Goal: Task Accomplishment & Management: Manage account settings

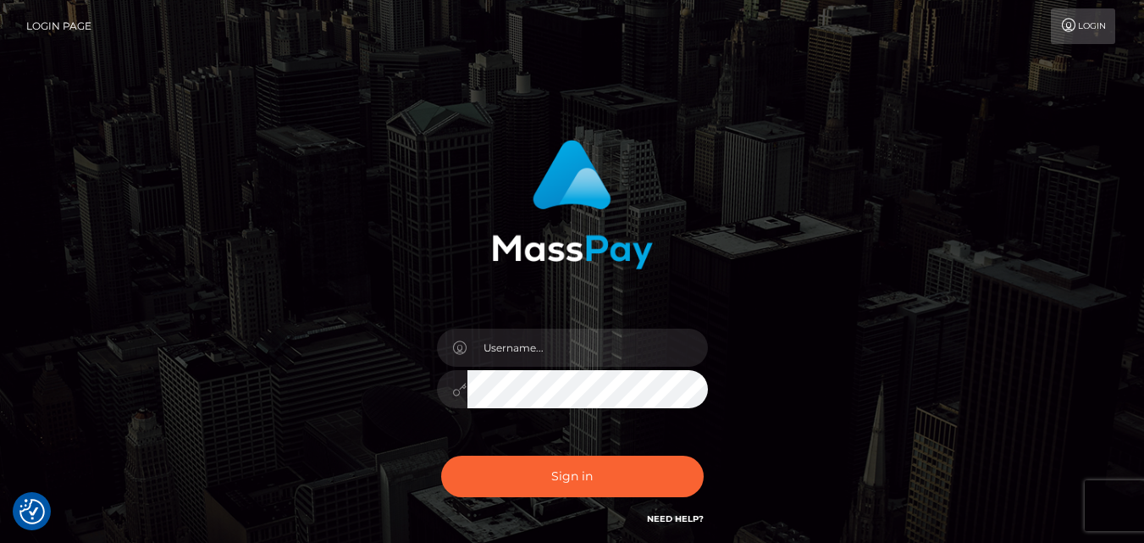
type input "[EMAIL_ADDRESS][DOMAIN_NAME]"
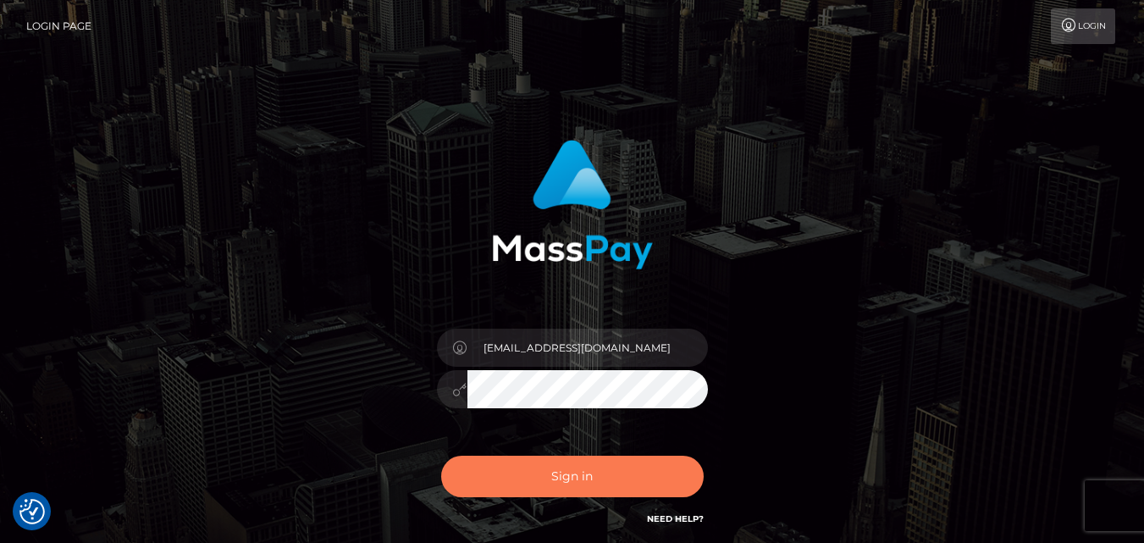
click at [572, 475] on button "Sign in" at bounding box center [572, 476] width 262 height 41
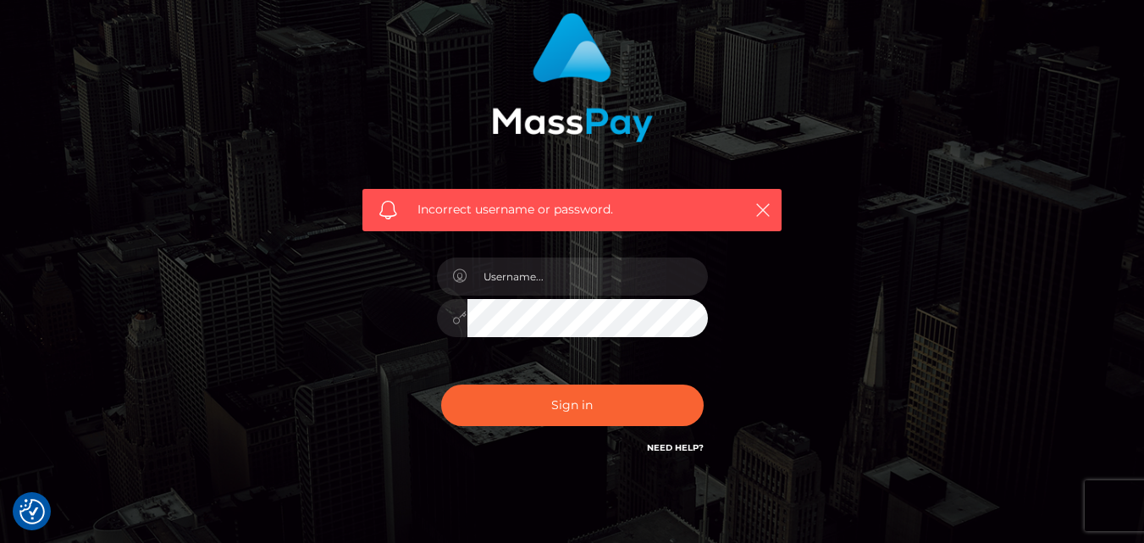
scroll to position [135, 0]
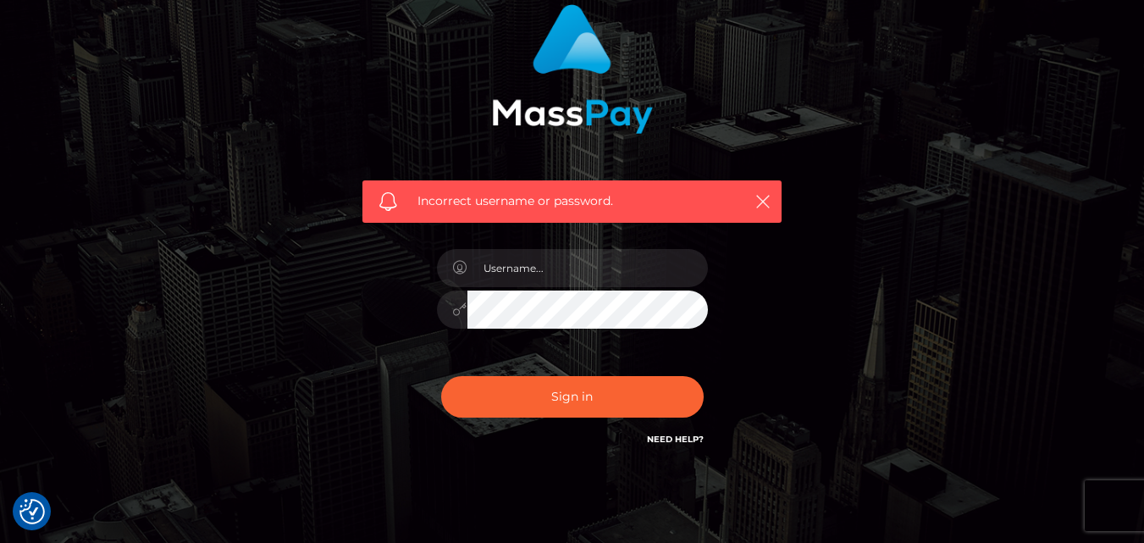
click at [673, 438] on link "Need Help?" at bounding box center [675, 439] width 57 height 11
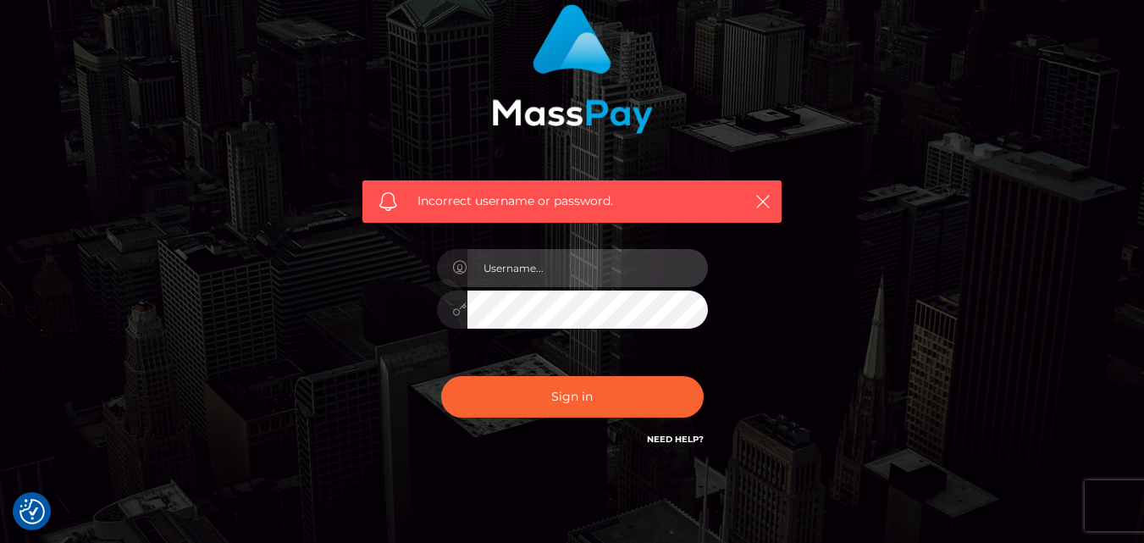
click at [568, 271] on input "text" at bounding box center [587, 268] width 240 height 38
type input "03/28/1994"
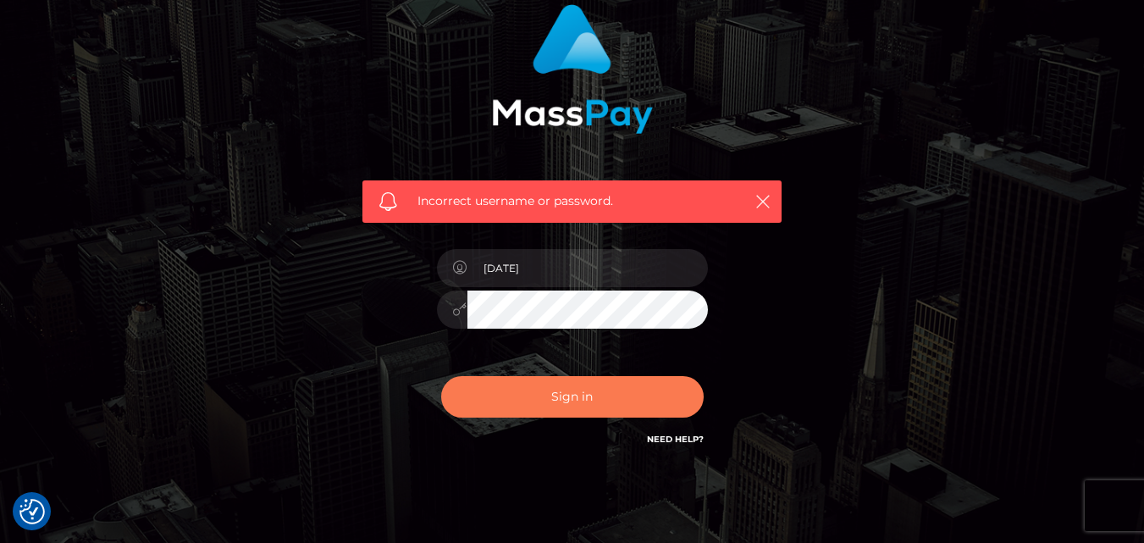
click at [572, 393] on button "Sign in" at bounding box center [572, 396] width 262 height 41
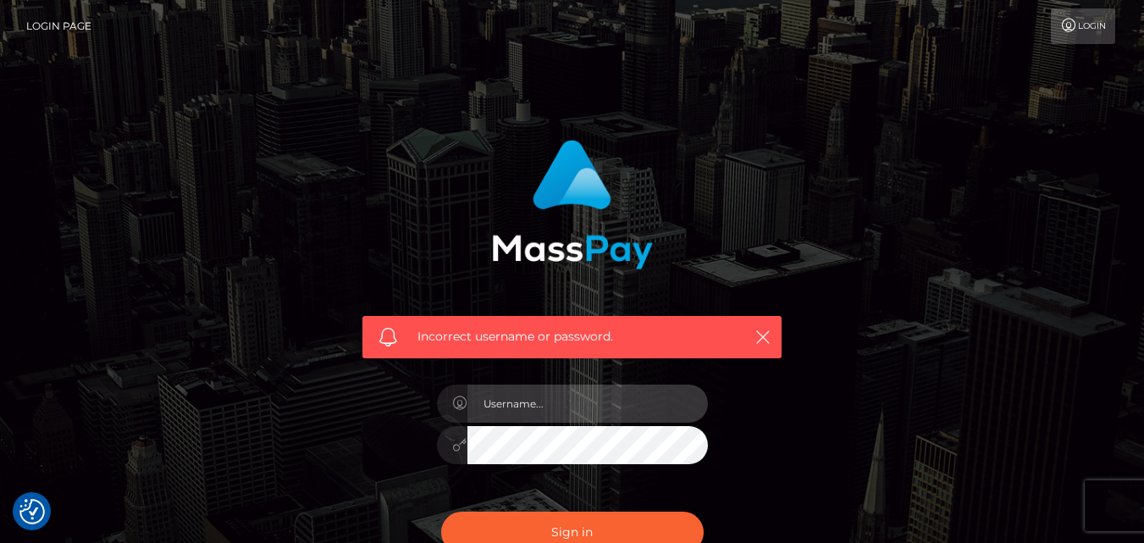
click at [521, 400] on input "text" at bounding box center [587, 403] width 240 height 38
click at [550, 406] on input "damarisachoeng" at bounding box center [587, 403] width 240 height 38
click at [572, 400] on input "damarisachieng" at bounding box center [587, 403] width 240 height 38
type input "[EMAIL_ADDRESS][DOMAIN_NAME]"
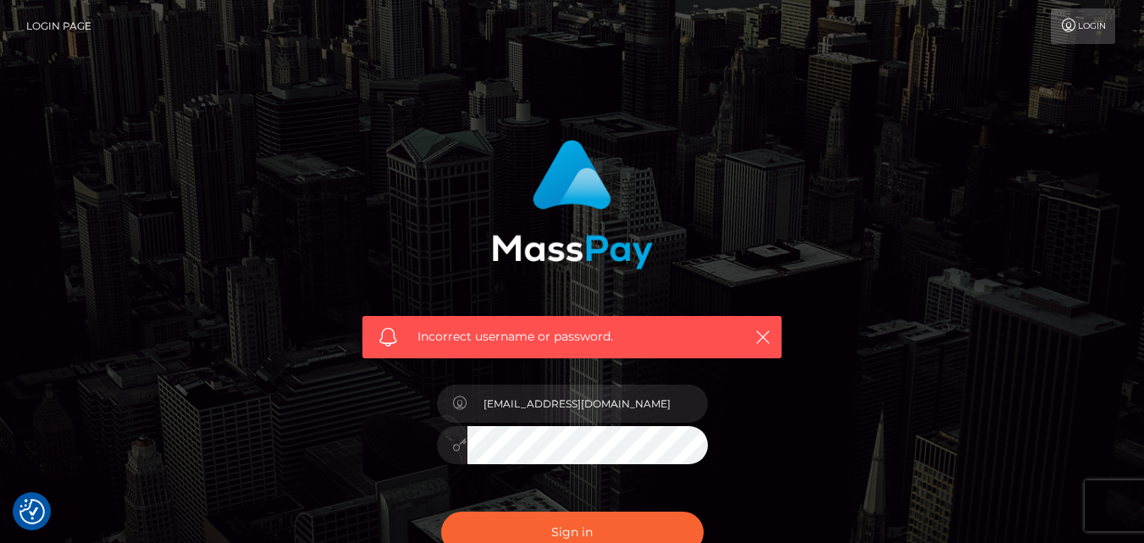
click at [783, 367] on div "Incorrect username or password. damarisachieng06@gmail.com" at bounding box center [572, 362] width 445 height 470
click at [561, 527] on button "Sign in" at bounding box center [572, 531] width 262 height 41
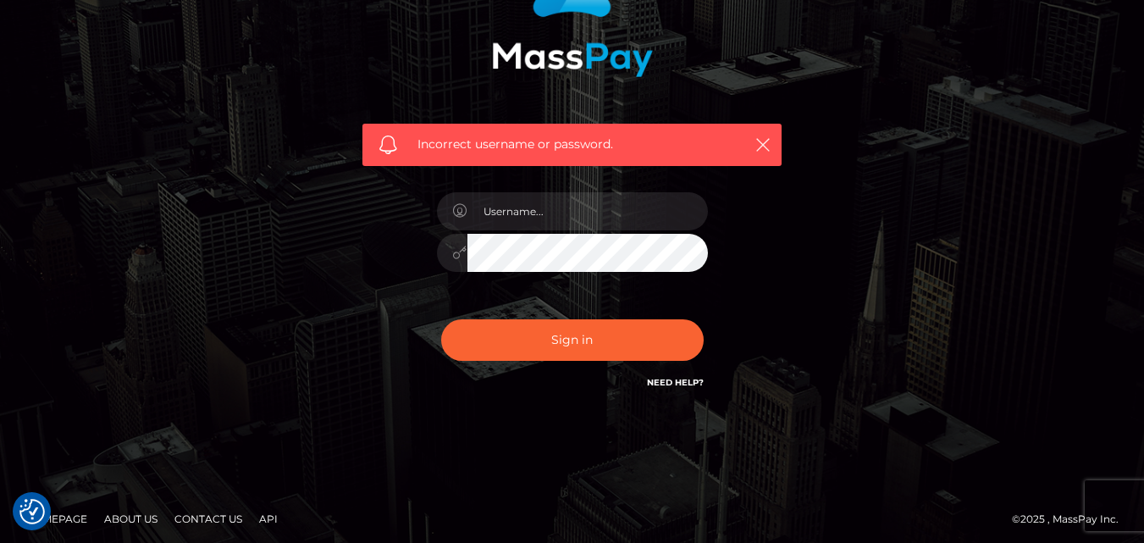
scroll to position [198, 0]
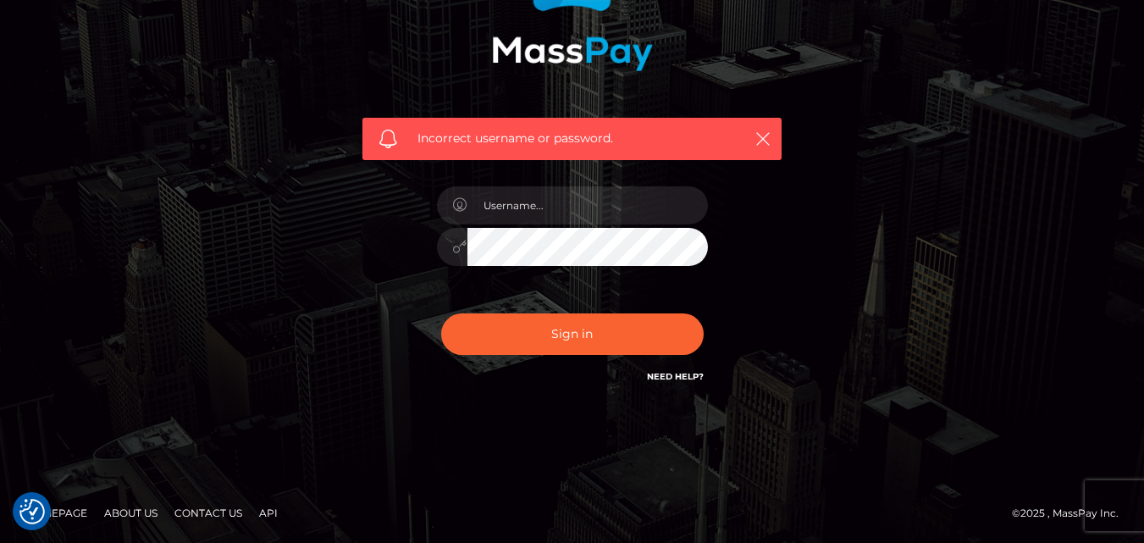
click at [665, 379] on link "Need Help?" at bounding box center [675, 376] width 57 height 11
click at [670, 371] on link "Need Help?" at bounding box center [675, 376] width 57 height 11
click at [771, 137] on icon "button" at bounding box center [762, 138] width 17 height 17
click at [766, 141] on icon "button" at bounding box center [762, 138] width 17 height 17
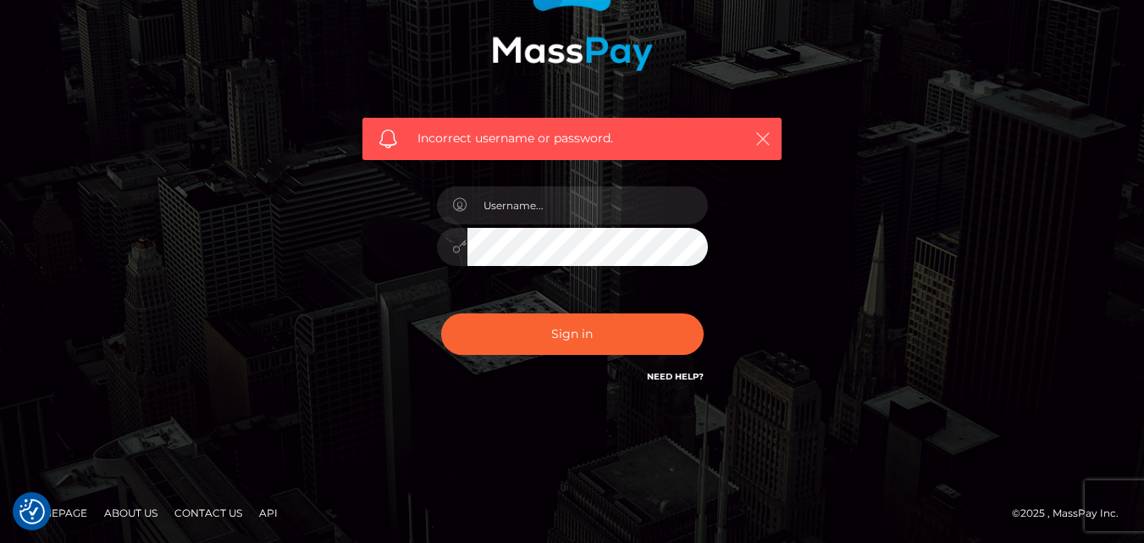
click at [764, 138] on icon "button" at bounding box center [762, 138] width 17 height 17
click at [516, 202] on input "text" at bounding box center [587, 205] width 240 height 38
type input "[EMAIL_ADDRESS][DOMAIN_NAME]"
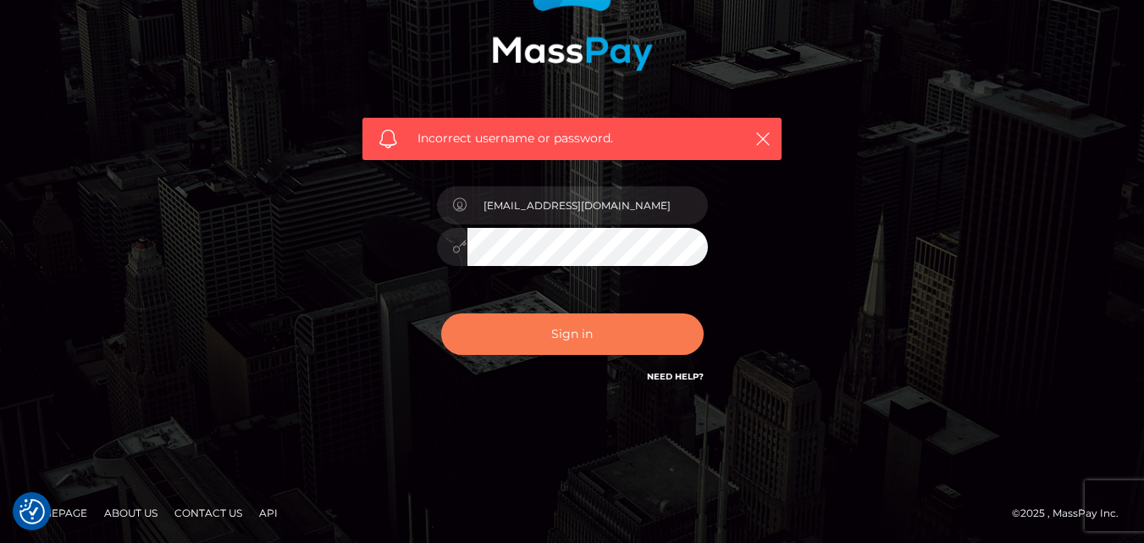
click at [574, 335] on button "Sign in" at bounding box center [572, 333] width 262 height 41
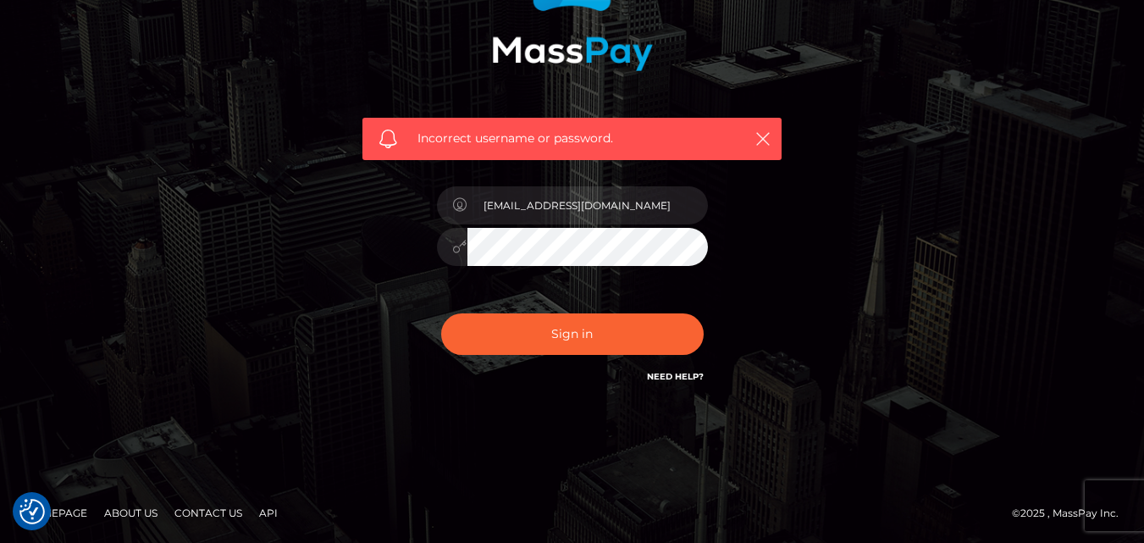
click at [649, 384] on div "Need Help?" at bounding box center [675, 378] width 57 height 21
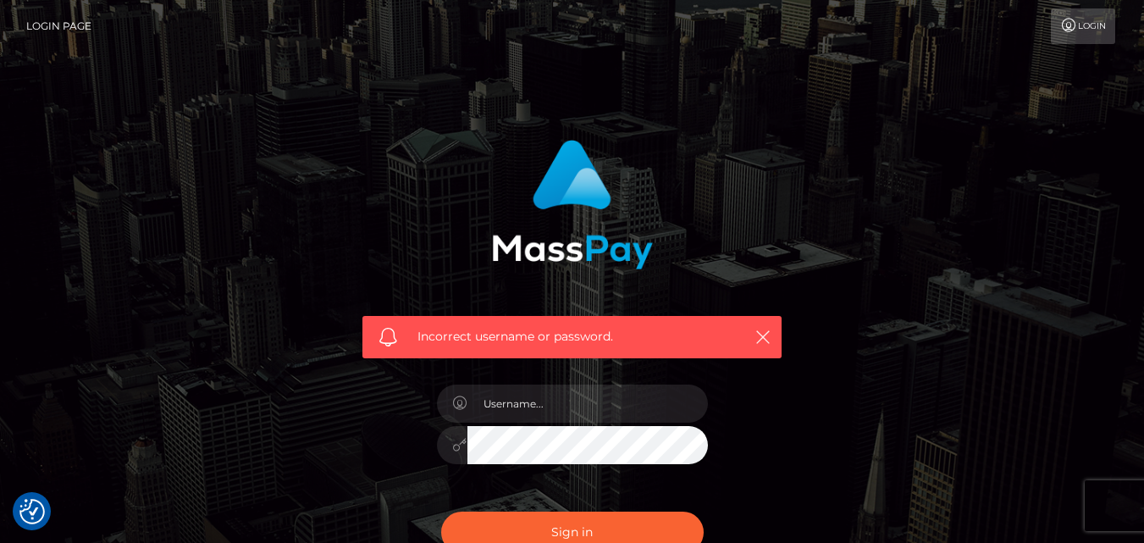
click at [69, 15] on link "Login Page" at bounding box center [58, 26] width 65 height 36
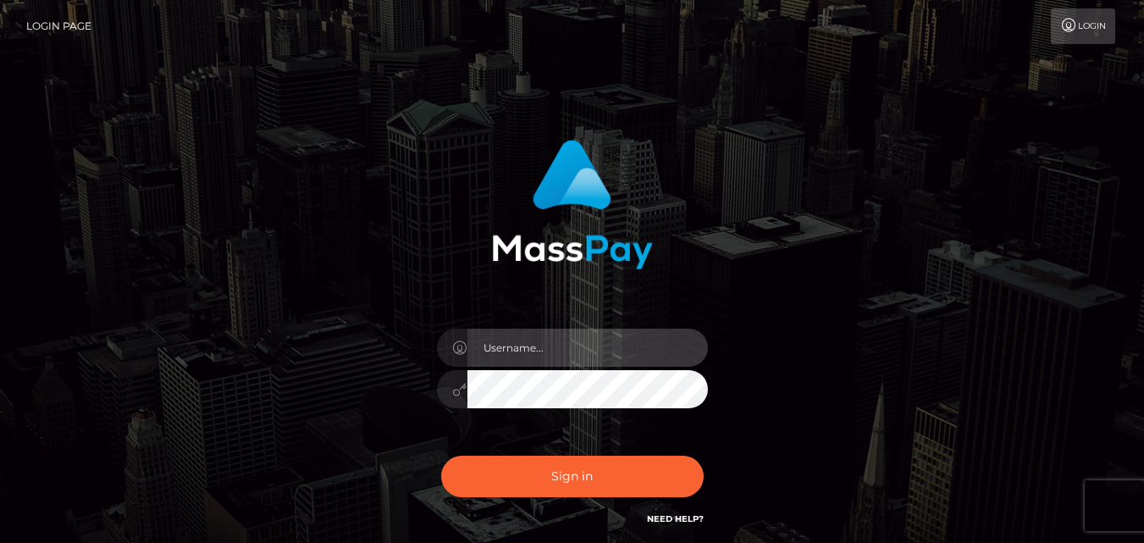
click at [506, 345] on input "text" at bounding box center [587, 348] width 240 height 38
type input "damarisachieng06@gmail.com"
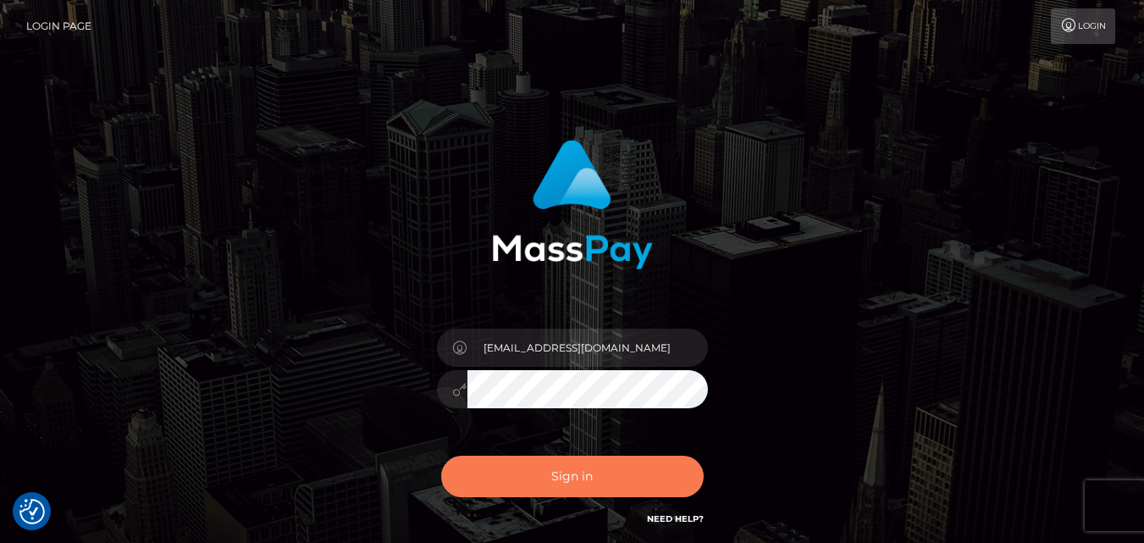
click at [562, 483] on button "Sign in" at bounding box center [572, 476] width 262 height 41
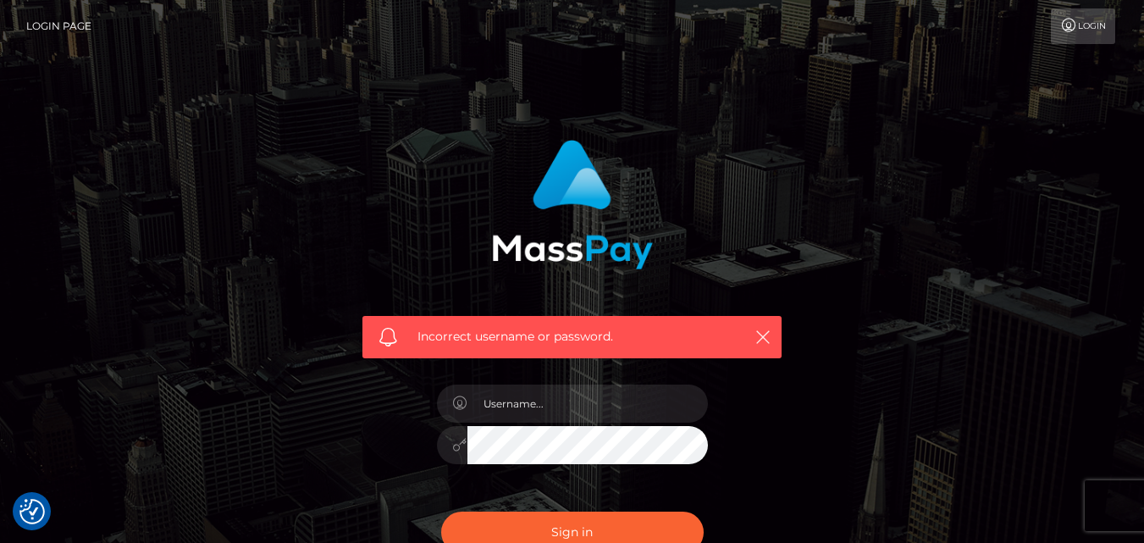
click at [1088, 14] on link "Login" at bounding box center [1083, 26] width 64 height 36
click at [1085, 25] on link "Login" at bounding box center [1083, 26] width 64 height 36
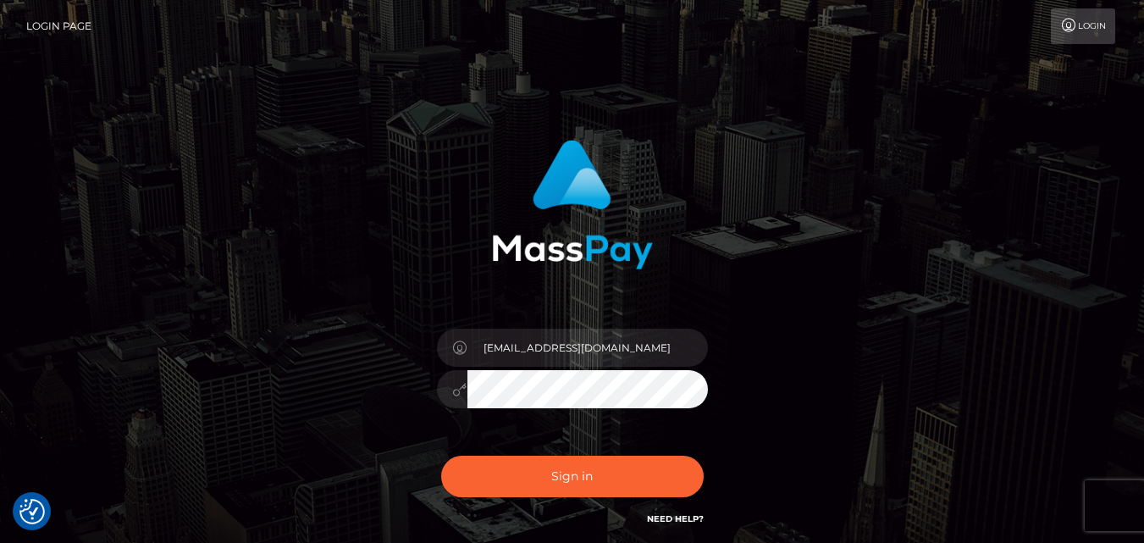
drag, startPoint x: 503, startPoint y: 362, endPoint x: 373, endPoint y: 225, distance: 188.1
click at [373, 225] on div at bounding box center [572, 198] width 445 height 142
click at [865, 496] on div "damarisachieng06@gmail.com" at bounding box center [572, 342] width 965 height 431
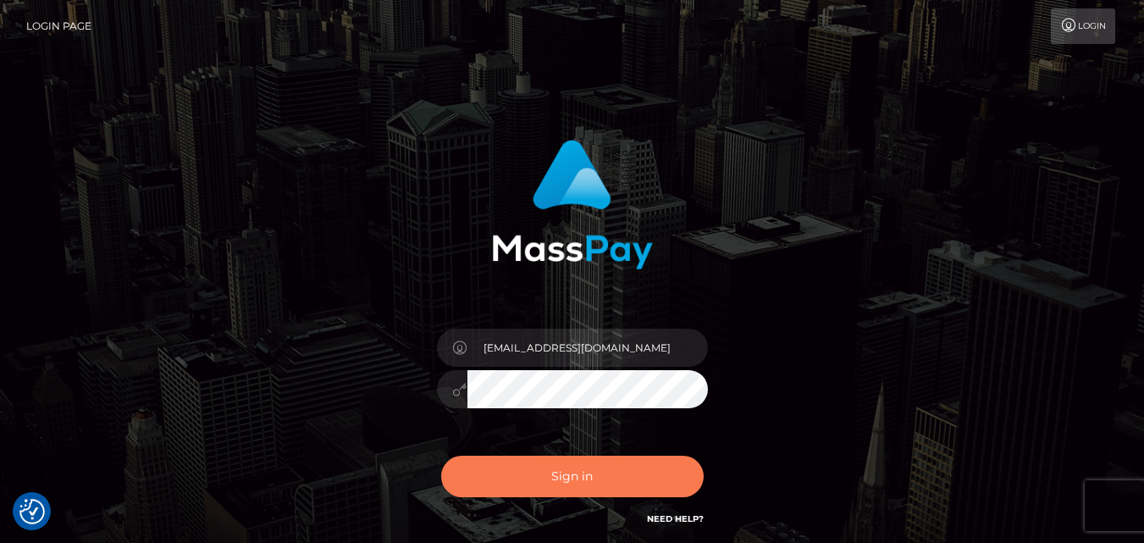
click at [575, 472] on button "Sign in" at bounding box center [572, 476] width 262 height 41
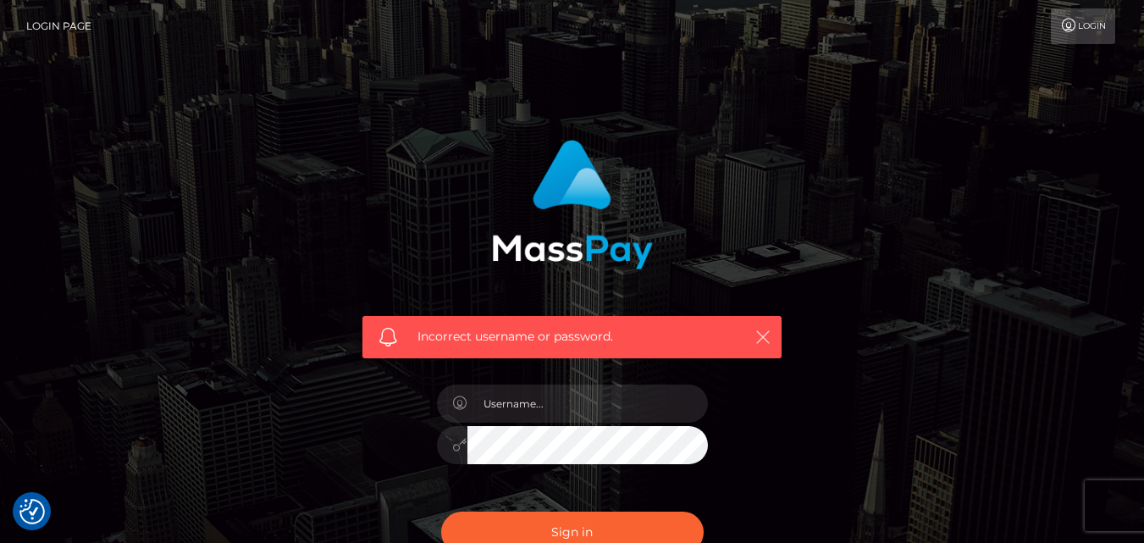
click at [771, 343] on button "button" at bounding box center [762, 336] width 21 height 21
click at [760, 337] on icon "button" at bounding box center [762, 337] width 17 height 17
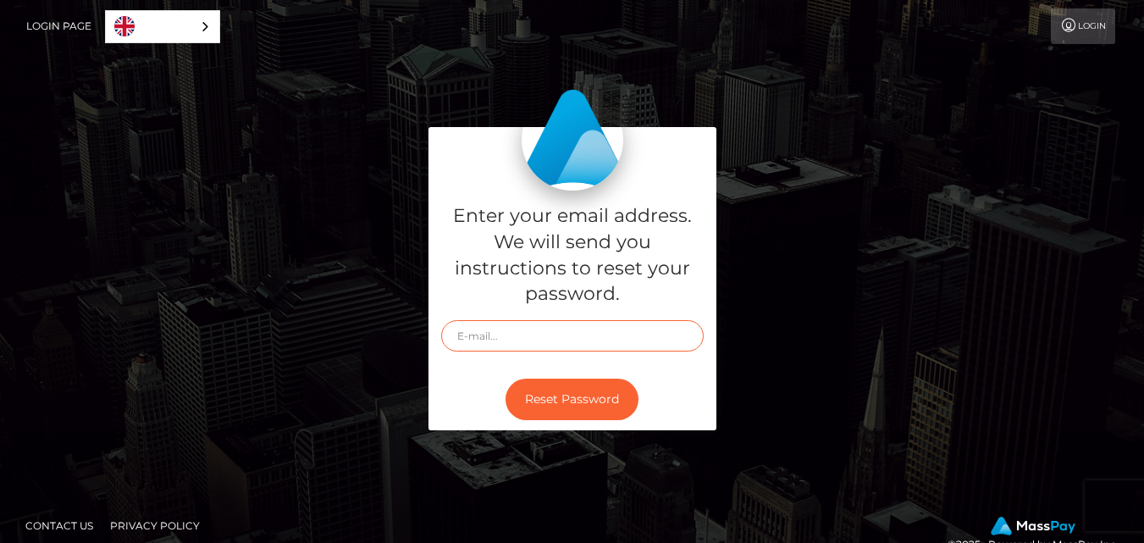
click at [551, 347] on input "text" at bounding box center [572, 335] width 262 height 31
type input "[EMAIL_ADDRESS][DOMAIN_NAME]"
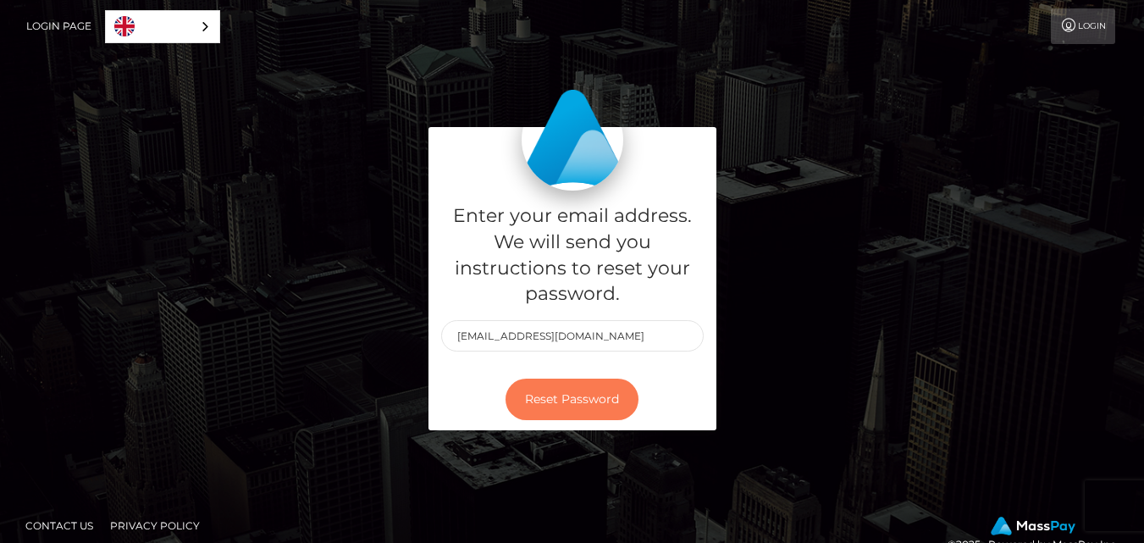
click at [561, 393] on button "Reset Password" at bounding box center [572, 399] width 133 height 41
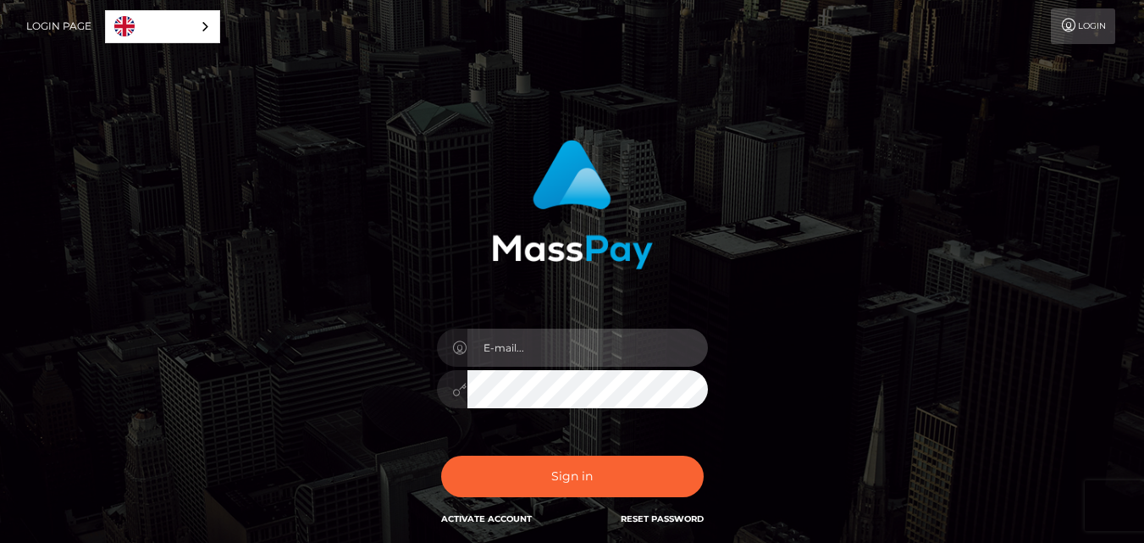
type input "[EMAIL_ADDRESS][DOMAIN_NAME]"
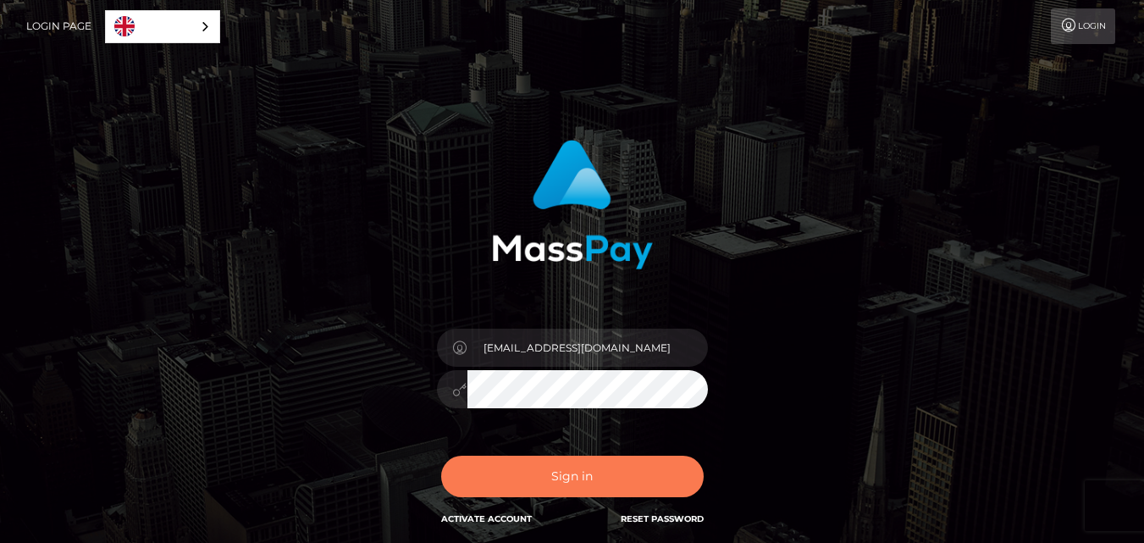
click at [555, 478] on button "Sign in" at bounding box center [572, 476] width 262 height 41
